Goal: Task Accomplishment & Management: Use online tool/utility

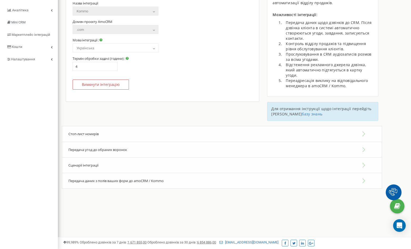
scroll to position [67, 0]
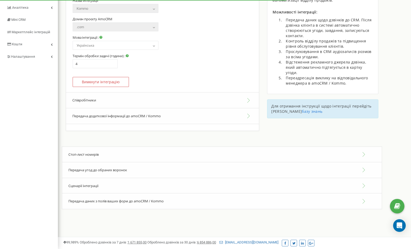
click at [112, 171] on span "Передача угод до обраних воронок" at bounding box center [97, 169] width 59 height 5
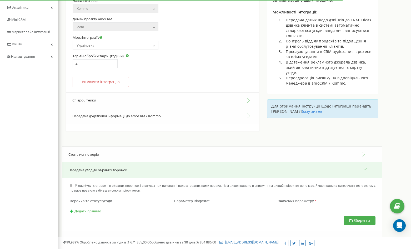
click at [110, 168] on span "Передача угод до обраних воронок" at bounding box center [97, 169] width 59 height 5
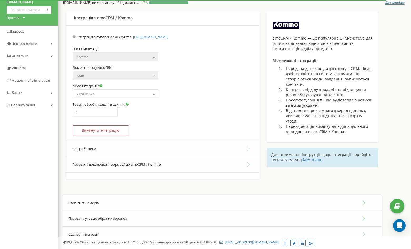
scroll to position [0, 0]
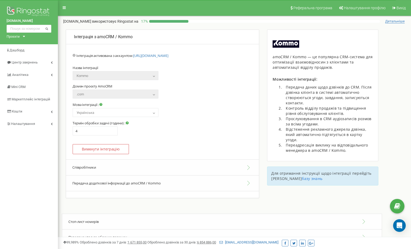
click at [116, 169] on button "Співробітники" at bounding box center [162, 167] width 193 height 16
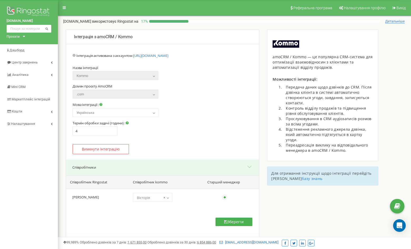
click at [116, 169] on button "Співробітники" at bounding box center [162, 167] width 193 height 16
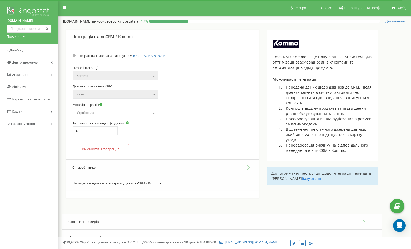
drag, startPoint x: 127, startPoint y: 189, endPoint x: 127, endPoint y: 186, distance: 2.9
click at [127, 189] on button "Передача додаткової інформації до amoCRM / Kommo" at bounding box center [162, 183] width 193 height 16
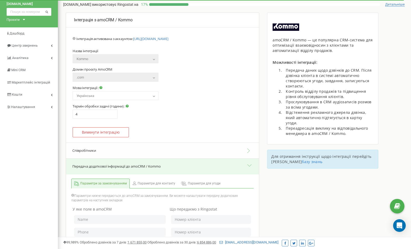
scroll to position [26, 0]
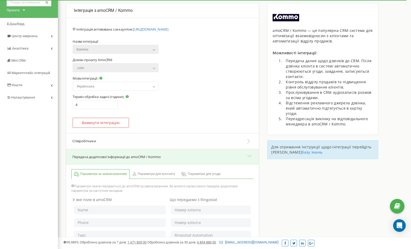
click at [121, 156] on button "Передача додаткової інформації до amoCRM / Kommo" at bounding box center [162, 157] width 193 height 16
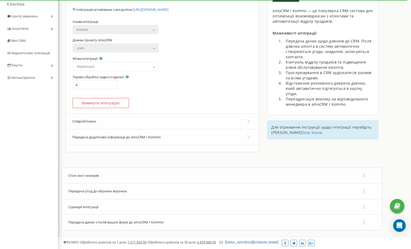
scroll to position [67, 0]
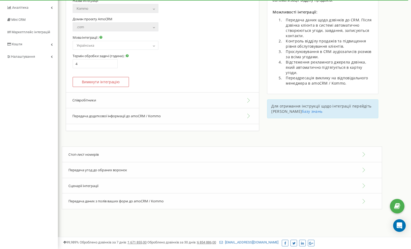
click at [123, 153] on div "Стоп-лист номерів" at bounding box center [222, 154] width 320 height 16
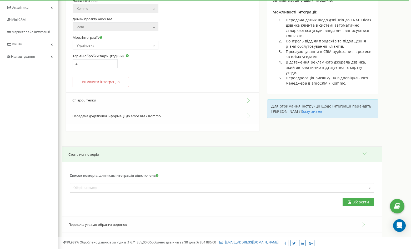
click at [123, 153] on div "Стоп-лист номерів" at bounding box center [222, 154] width 320 height 16
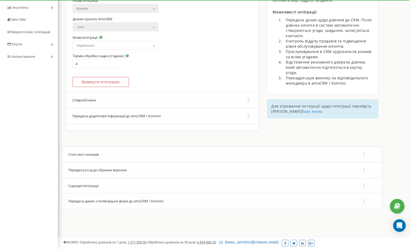
click at [112, 166] on div "Передача угод до обраних воронок" at bounding box center [222, 170] width 320 height 16
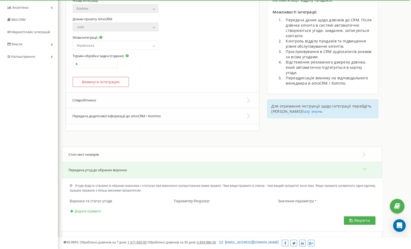
click at [112, 166] on div "Передача угод до обраних воронок" at bounding box center [222, 170] width 320 height 16
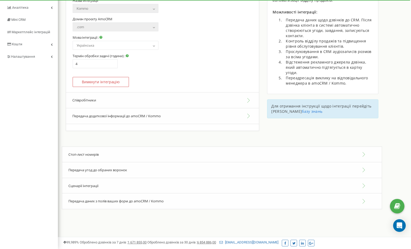
click at [105, 181] on div "Сценарії інтеграції" at bounding box center [222, 186] width 320 height 16
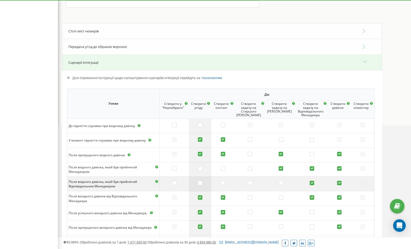
scroll to position [146, 0]
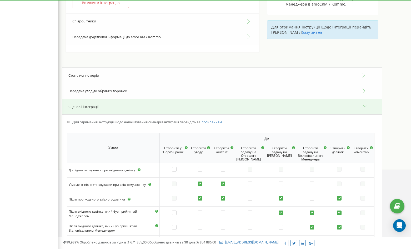
click at [185, 104] on div "Сценарії інтеграції" at bounding box center [222, 107] width 320 height 16
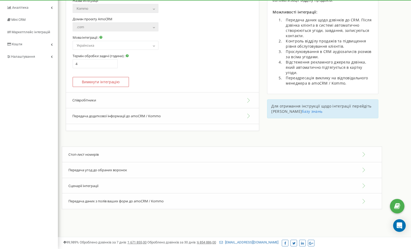
scroll to position [14, 0]
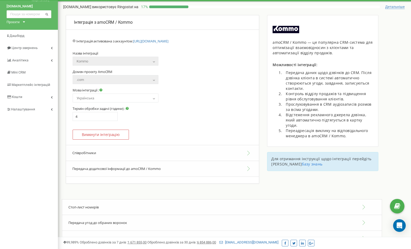
click at [359, 16] on div "amoCRM / Kommo — це популярна CRM-система для оптимізації взаємовідносин з кліє…" at bounding box center [322, 81] width 111 height 132
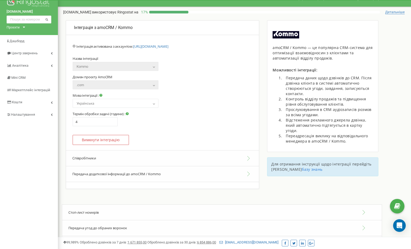
scroll to position [0, 0]
